Goal: Complete application form

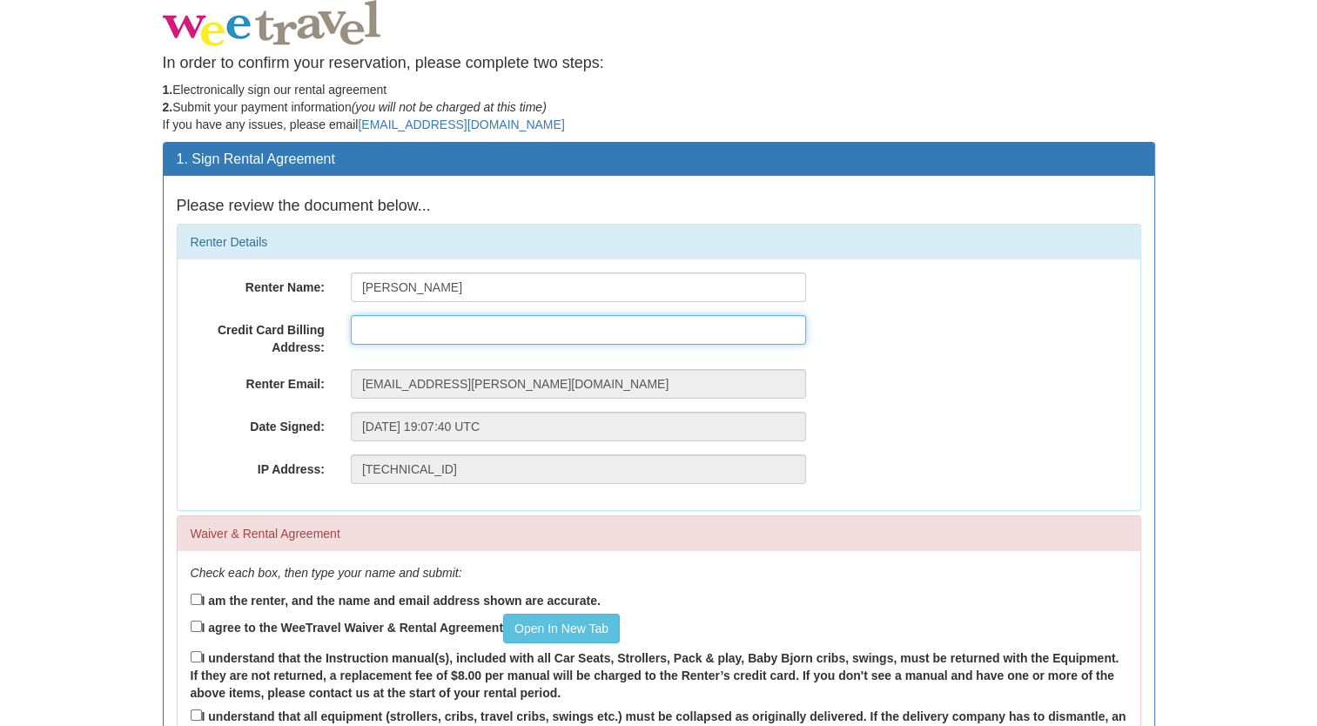
click at [504, 331] on input "text" at bounding box center [578, 330] width 455 height 30
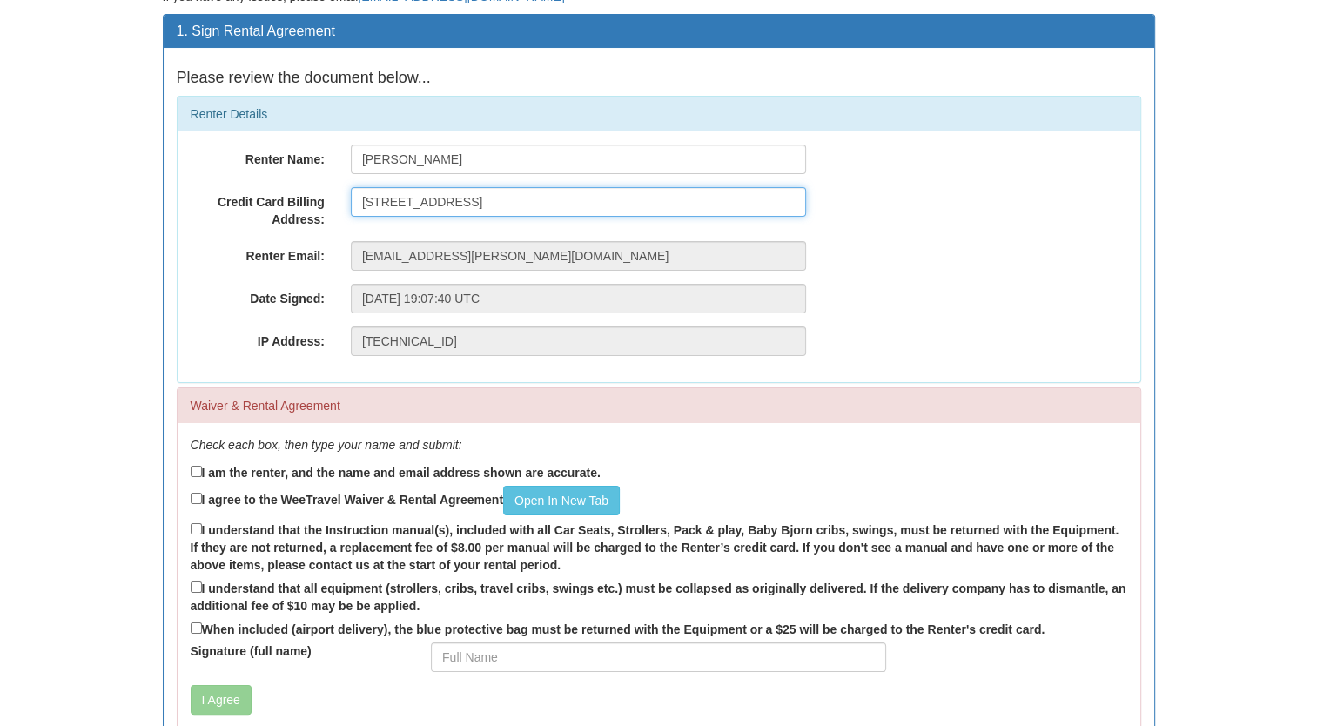
scroll to position [225, 0]
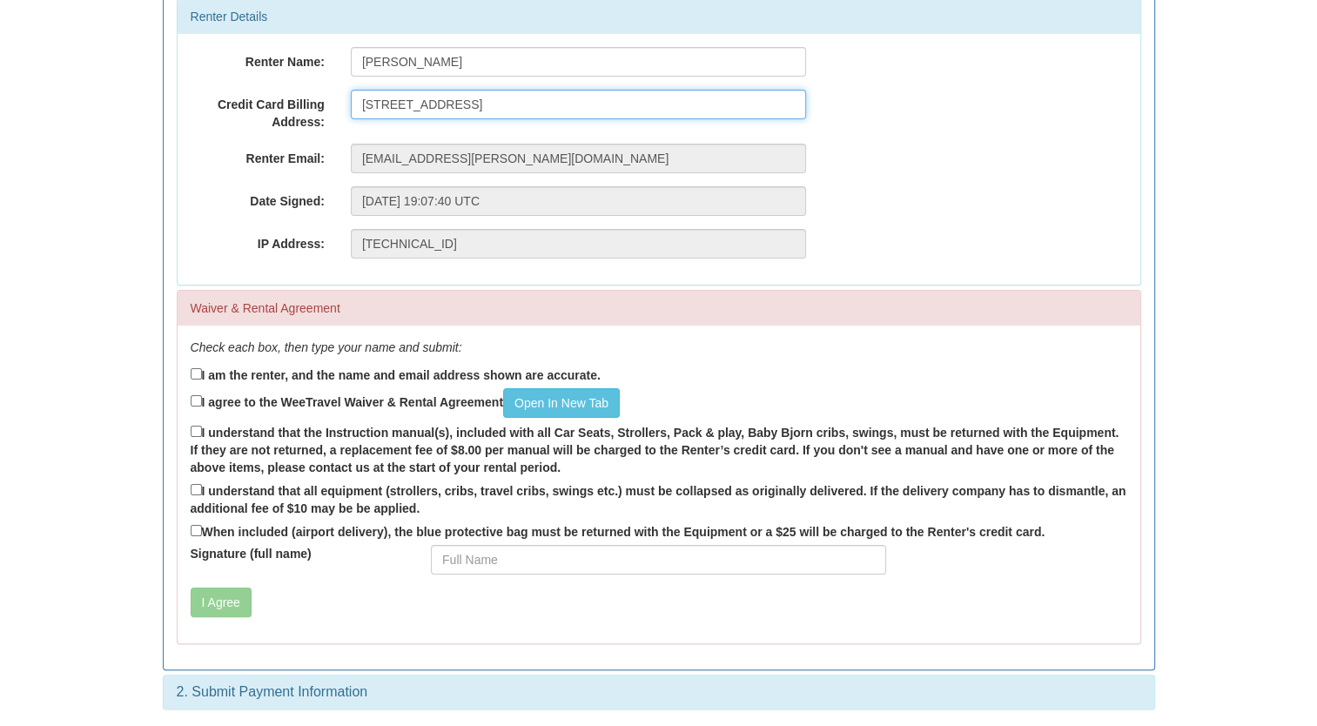
type input "[STREET_ADDRESS]"
click at [461, 374] on label "I am the renter, and the name and email address shown are accurate." at bounding box center [396, 374] width 410 height 19
click at [202, 374] on input "I am the renter, and the name and email address shown are accurate." at bounding box center [196, 373] width 11 height 11
checkbox input "true"
click at [324, 408] on label "I agree to the WeeTravel Waiver & Rental Agreement Open In [GEOGRAPHIC_DATA]" at bounding box center [405, 403] width 429 height 30
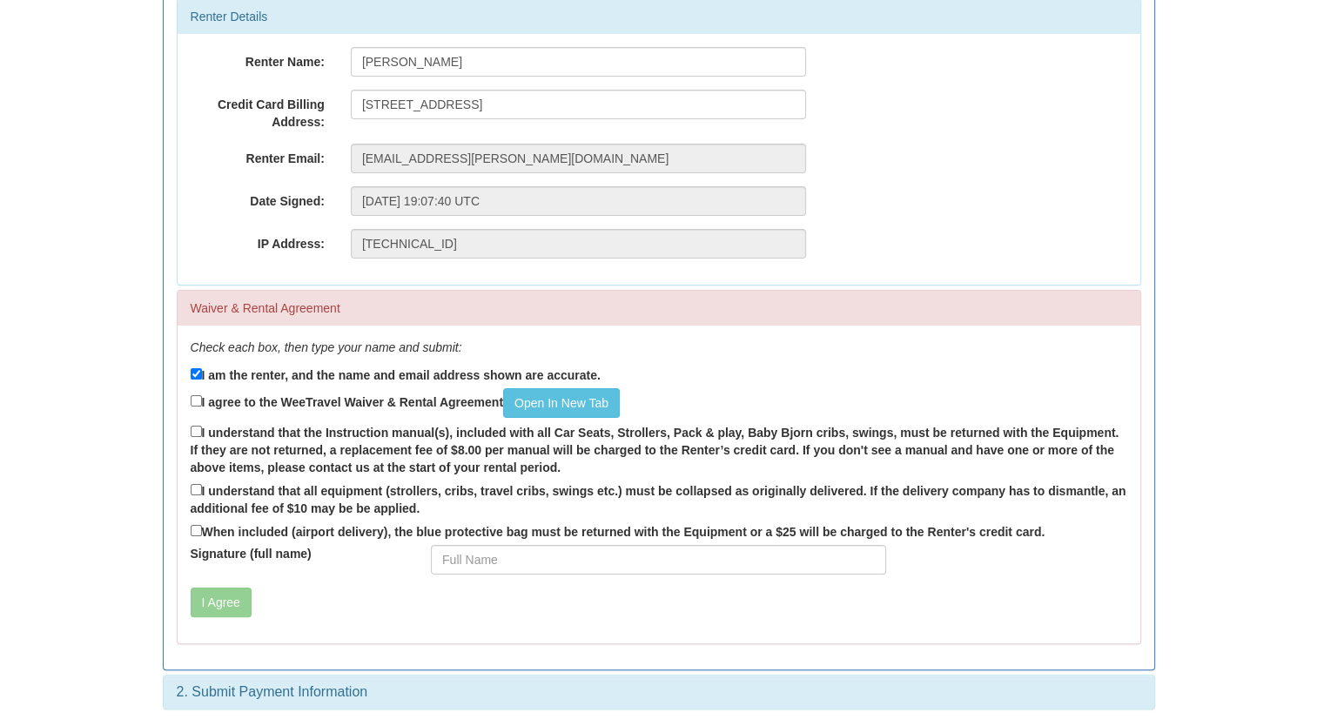
click at [202, 407] on input "I agree to the WeeTravel Waiver & Rental Agreement Open In [GEOGRAPHIC_DATA]" at bounding box center [196, 400] width 11 height 11
checkbox input "true"
click at [286, 427] on label "I understand that the Instruction manual(s), included with all Car Seats, Strol…" at bounding box center [659, 449] width 937 height 54
click at [202, 427] on input "I understand that the Instruction manual(s), included with all Car Seats, Strol…" at bounding box center [196, 431] width 11 height 11
checkbox input "true"
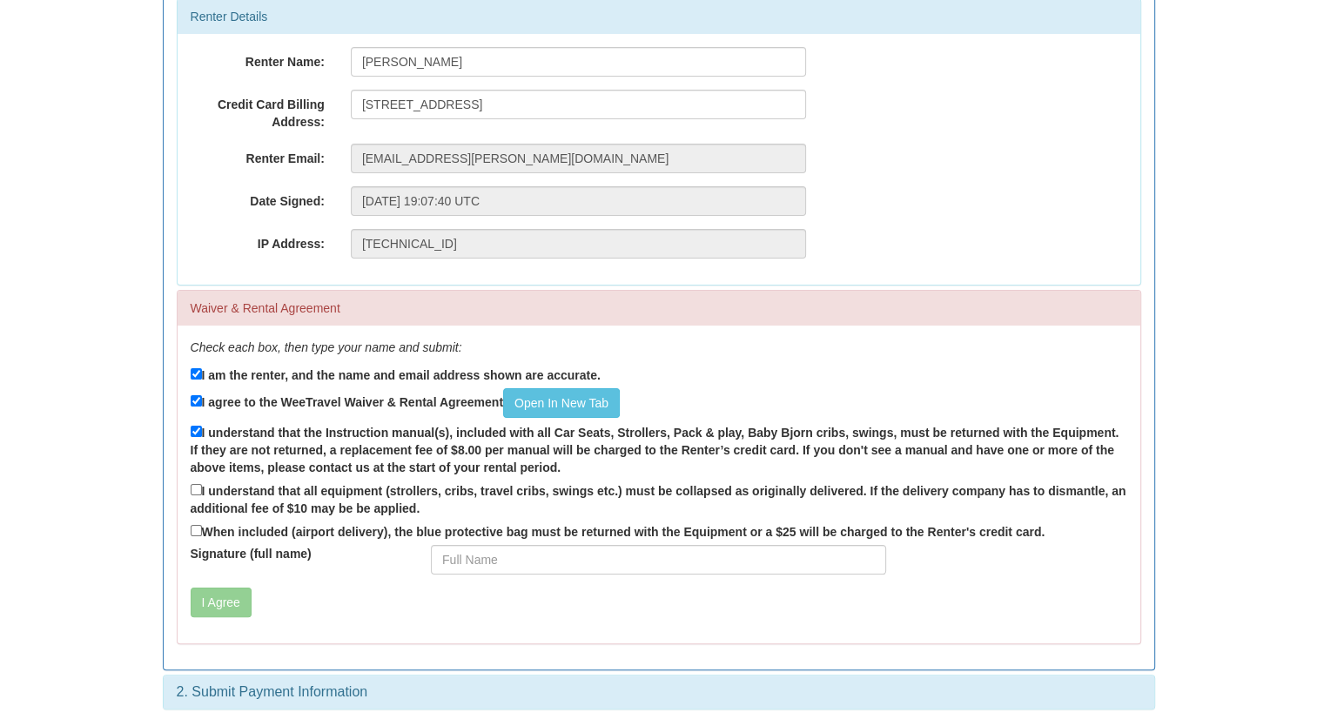
click at [286, 488] on label "I understand that all equipment (strollers, cribs, travel cribs, swings etc.) m…" at bounding box center [659, 499] width 937 height 37
click at [202, 488] on input "I understand that all equipment (strollers, cribs, travel cribs, swings etc.) m…" at bounding box center [196, 489] width 11 height 11
checkbox input "true"
click at [260, 543] on div "When included (airport delivery), the blue protective bag must be returned with…" at bounding box center [659, 534] width 937 height 24
click at [265, 541] on label "When included (airport delivery), the blue protective bag must be returned with…" at bounding box center [618, 531] width 855 height 19
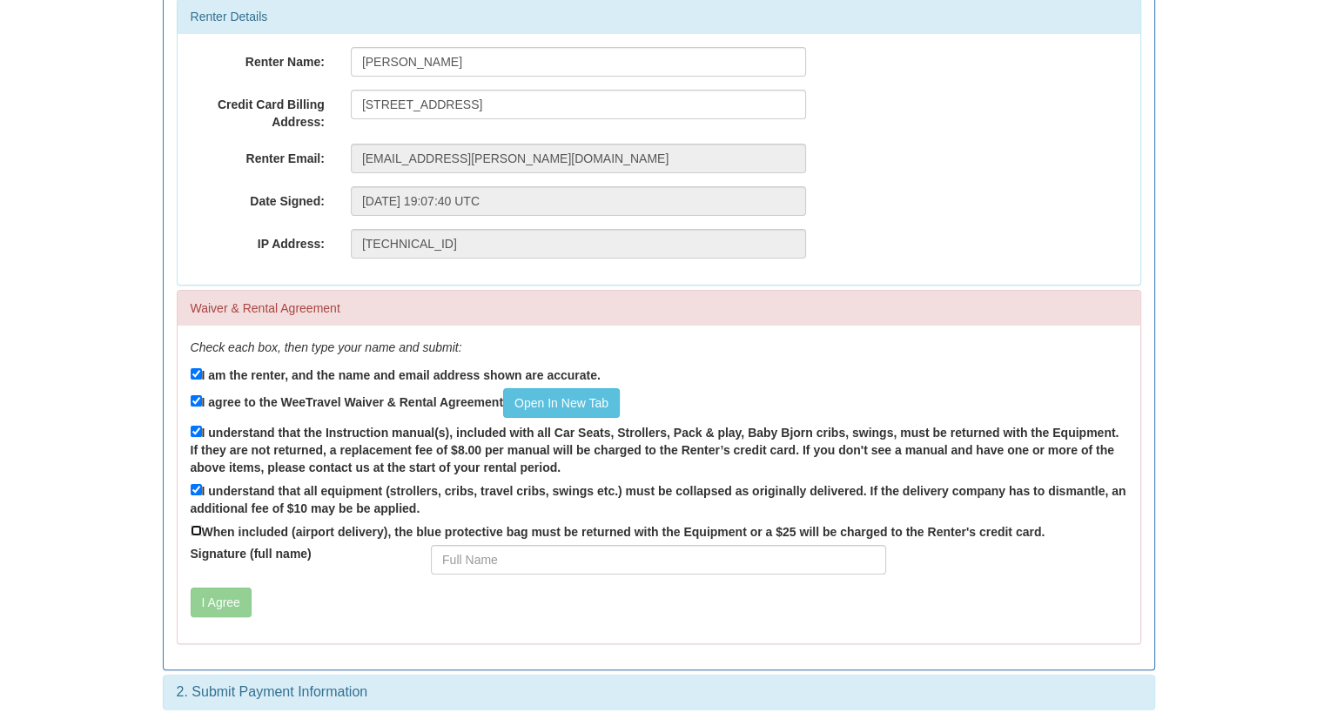
click at [202, 536] on input "When included (airport delivery), the blue protective bag must be returned with…" at bounding box center [196, 530] width 11 height 11
checkbox input "true"
click at [592, 569] on input "Signature (full name)" at bounding box center [658, 560] width 455 height 30
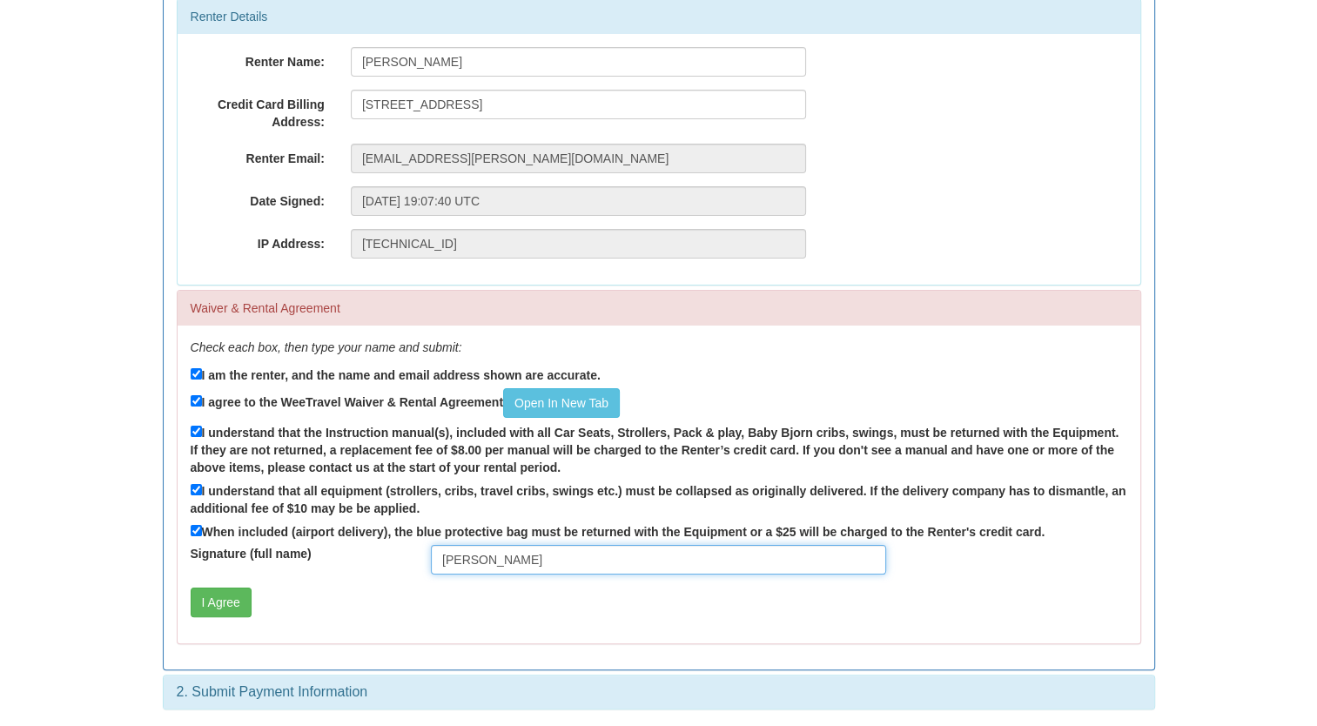
type input "[PERSON_NAME]"
click at [467, 636] on div "Check each box, then type your name and submit: I am the renter, and the name a…" at bounding box center [659, 485] width 963 height 318
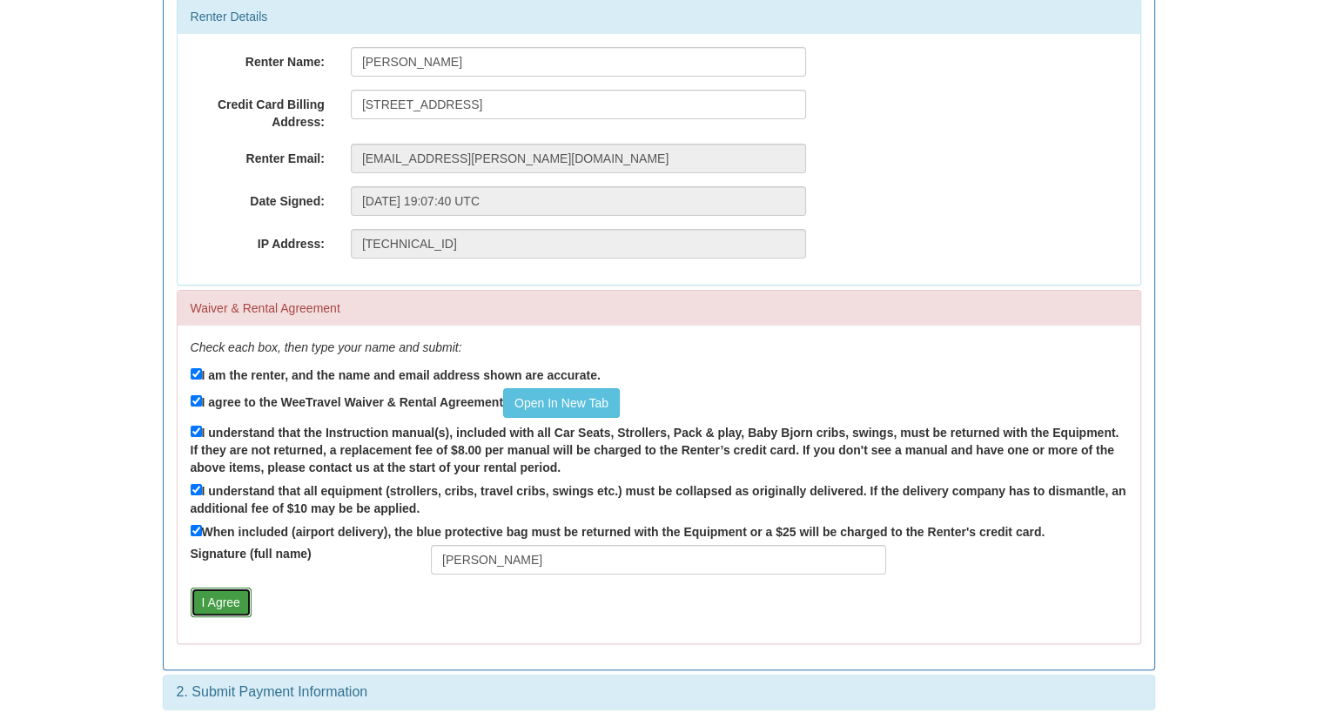
click at [247, 602] on button "I Agree" at bounding box center [221, 603] width 61 height 30
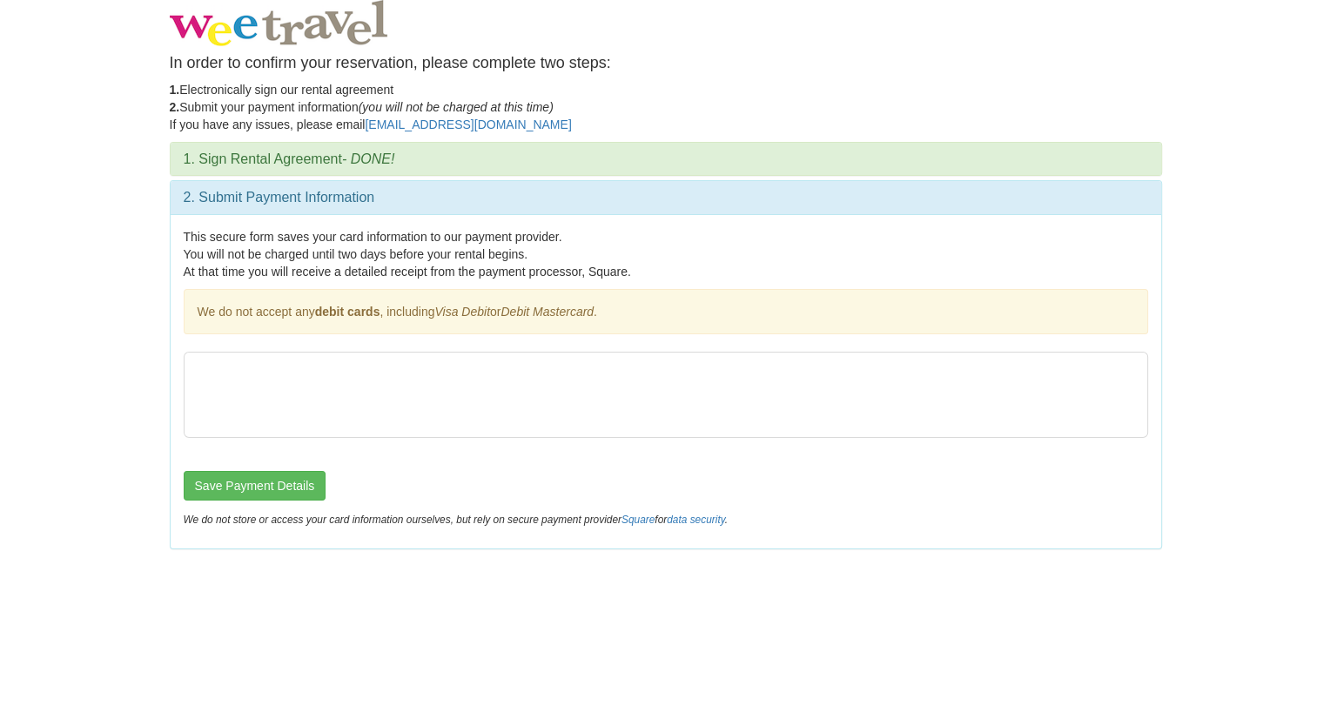
scroll to position [0, 0]
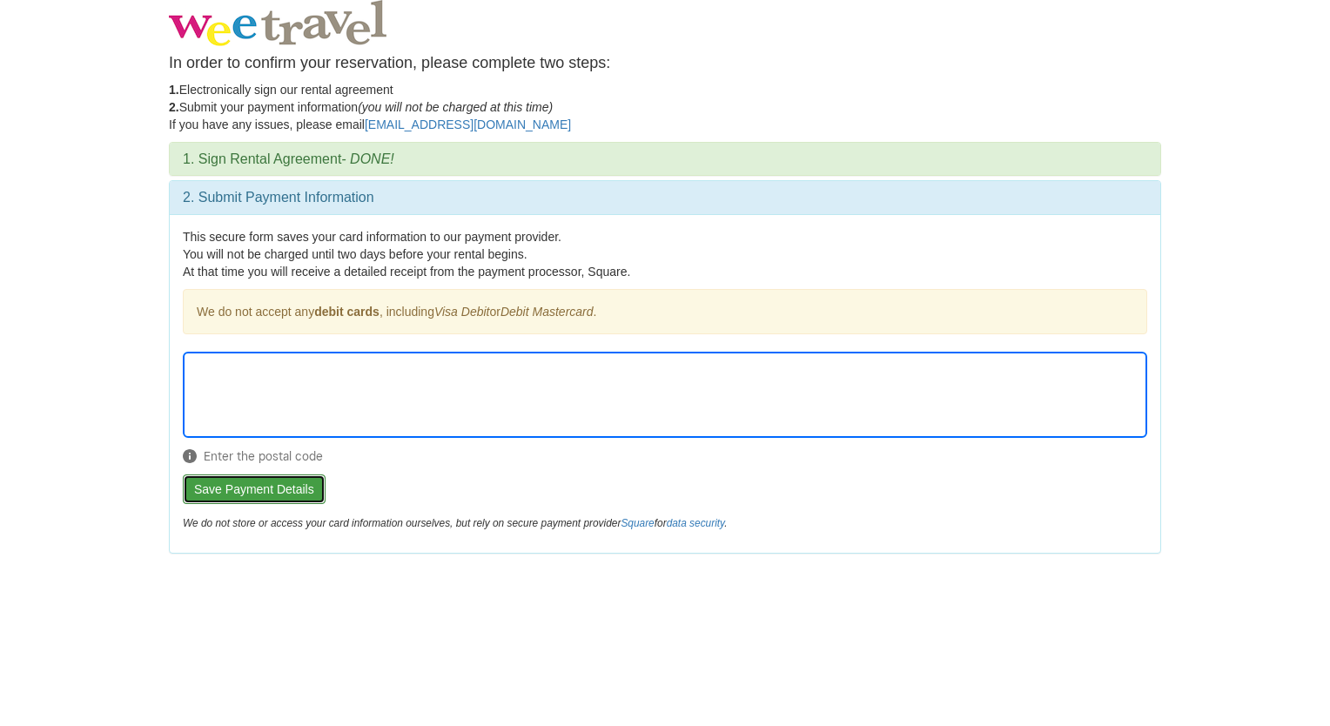
click at [281, 486] on button "Save Payment Details" at bounding box center [254, 490] width 143 height 30
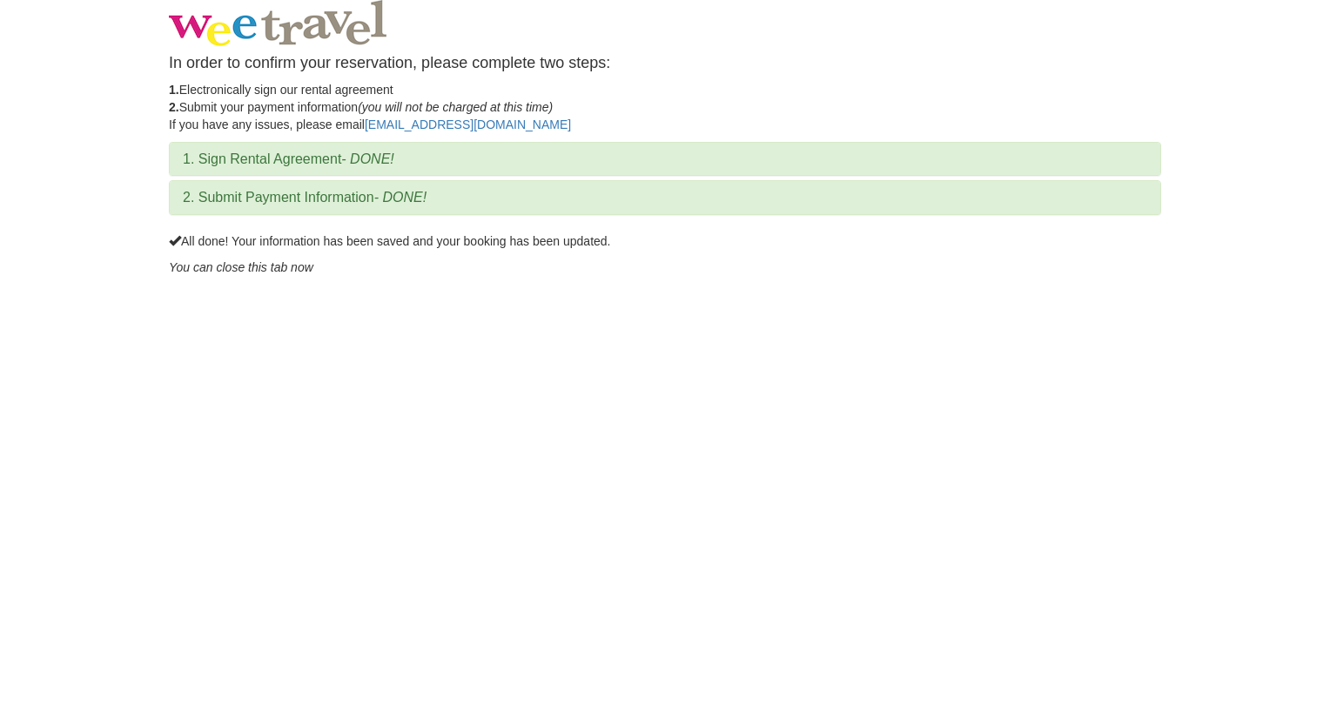
click at [706, 553] on body "In order to confirm your reservation, please complete two steps: 1. Electronica…" at bounding box center [665, 363] width 1330 height 726
